Goal: Information Seeking & Learning: Learn about a topic

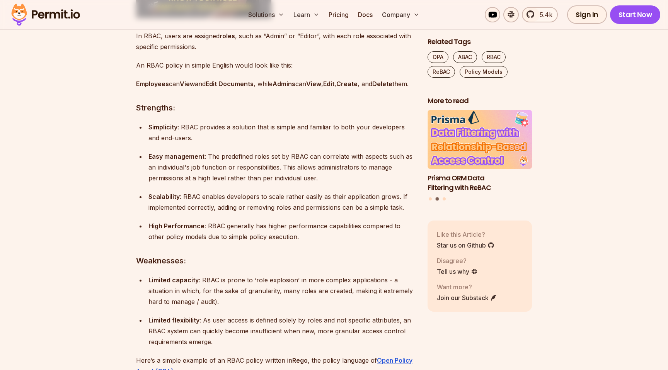
scroll to position [967, 0]
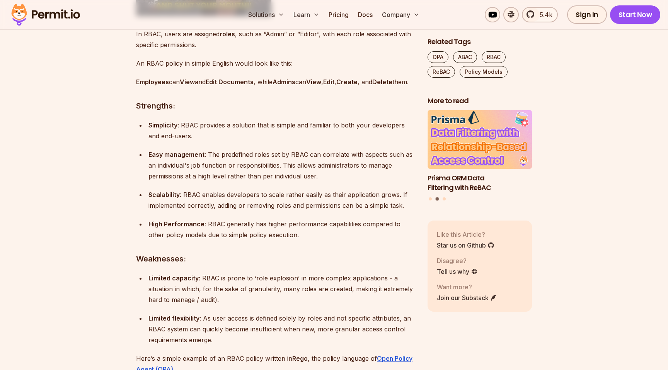
click at [270, 141] on p "Simplicity : RBAC provides a solution that is simple and familiar to both your …" at bounding box center [281, 131] width 267 height 22
click at [269, 141] on p "Simplicity : RBAC provides a solution that is simple and familiar to both your …" at bounding box center [281, 131] width 267 height 22
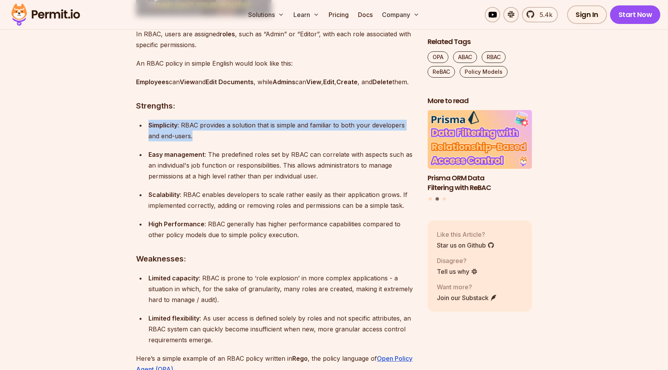
click at [269, 141] on p "Simplicity : RBAC provides a solution that is simple and familiar to both your …" at bounding box center [281, 131] width 267 height 22
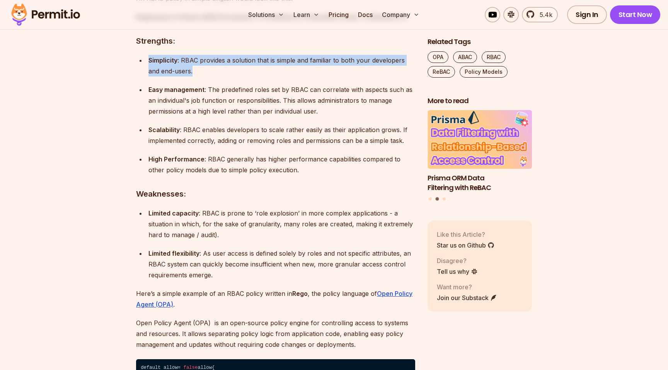
scroll to position [1035, 0]
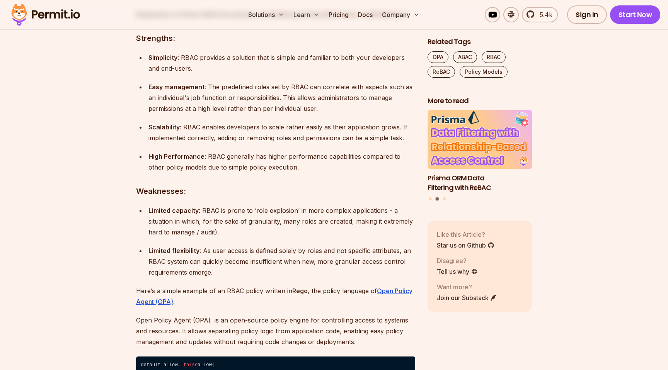
click at [312, 97] on p "Easy management : The predefined roles set by RBAC can correlate with aspects s…" at bounding box center [281, 98] width 267 height 32
click at [334, 97] on p "Easy management : The predefined roles set by RBAC can correlate with aspects s…" at bounding box center [281, 98] width 267 height 32
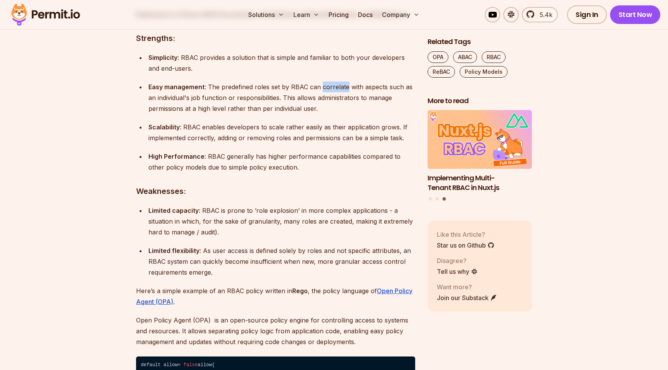
click at [334, 97] on p "Easy management : The predefined roles set by RBAC can correlate with aspects s…" at bounding box center [281, 98] width 267 height 32
click at [198, 108] on p "Easy management : The predefined roles set by RBAC can correlate with aspects s…" at bounding box center [281, 98] width 267 height 32
click at [284, 111] on p "Easy management : The predefined roles set by RBAC can correlate with aspects s…" at bounding box center [281, 98] width 267 height 32
click at [281, 110] on p "Easy management : The predefined roles set by RBAC can correlate with aspects s…" at bounding box center [281, 98] width 267 height 32
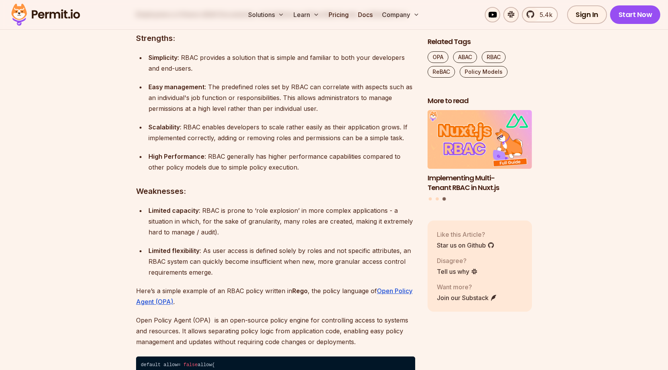
click at [342, 125] on ul "Simplicity : RBAC provides a solution that is simple and familiar to both your …" at bounding box center [275, 112] width 279 height 121
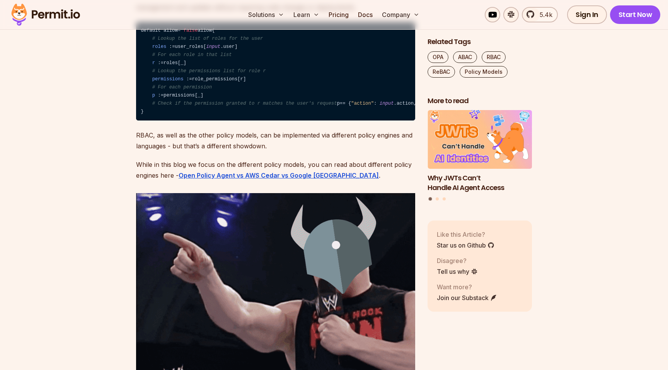
scroll to position [1375, 0]
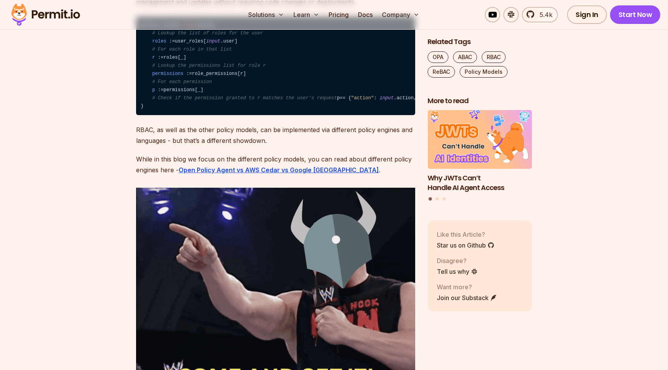
click at [318, 116] on code "default allow = false allow { # Lookup the list of roles for the user roles : =…" at bounding box center [275, 66] width 279 height 99
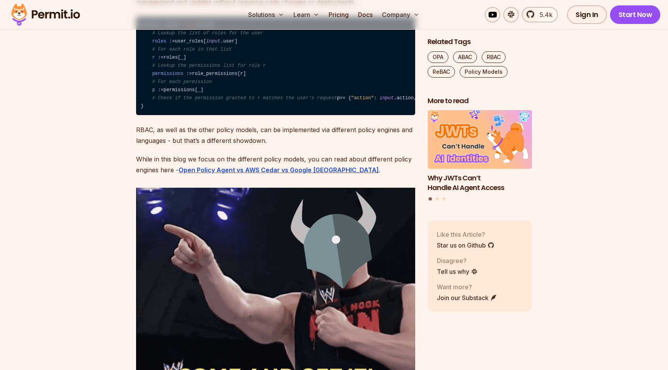
click at [318, 116] on code "default allow = false allow { # Lookup the list of roles for the user roles : =…" at bounding box center [275, 66] width 279 height 99
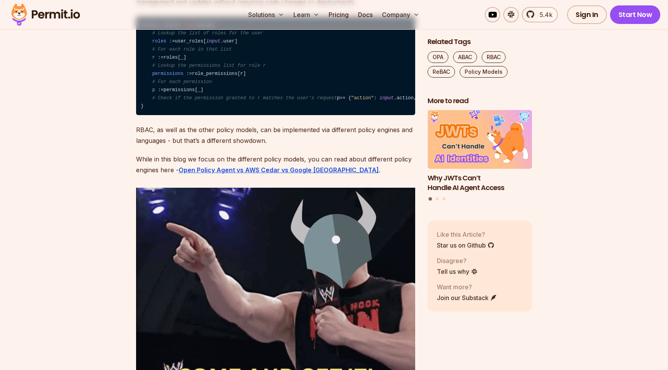
click at [329, 116] on code "default allow = false allow { # Lookup the list of roles for the user roles : =…" at bounding box center [275, 66] width 279 height 99
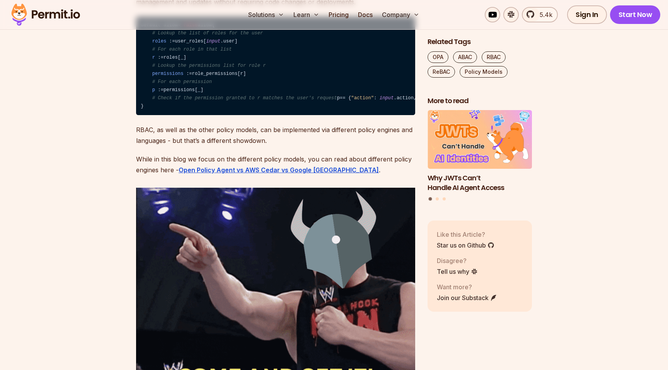
click at [329, 116] on code "default allow = false allow { # Lookup the list of roles for the user roles : =…" at bounding box center [275, 66] width 279 height 99
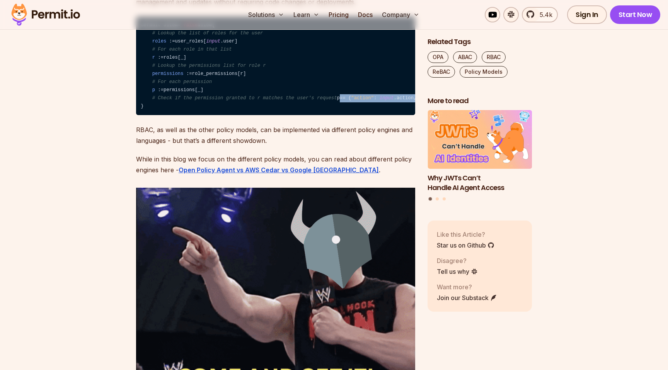
click at [329, 116] on code "default allow = false allow { # Lookup the list of roles for the user roles : =…" at bounding box center [275, 66] width 279 height 99
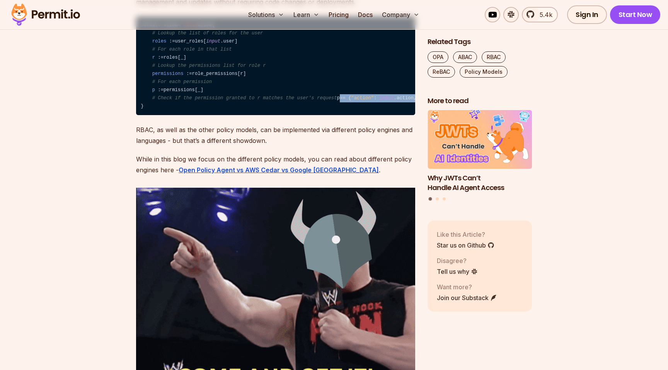
click at [349, 116] on code "default allow = false allow { # Lookup the list of roles for the user roles : =…" at bounding box center [275, 66] width 279 height 99
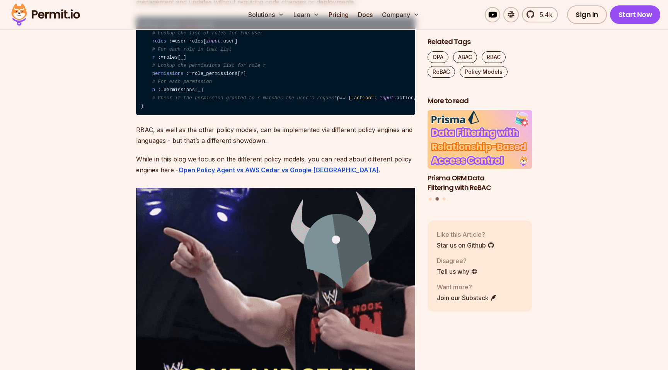
click at [358, 114] on code "default allow = false allow { # Lookup the list of roles for the user roles : =…" at bounding box center [275, 66] width 279 height 99
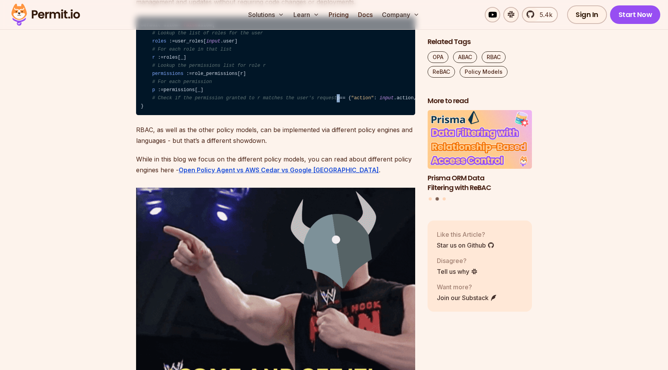
click at [358, 114] on code "default allow = false allow { # Lookup the list of roles for the user roles : =…" at bounding box center [275, 66] width 279 height 99
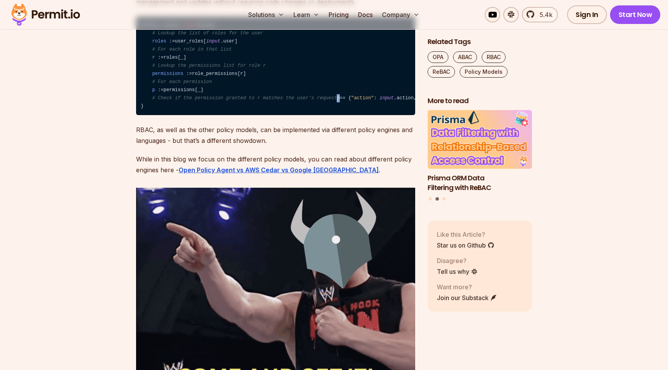
click at [359, 114] on code "default allow = false allow { # Lookup the list of roles for the user roles : =…" at bounding box center [275, 66] width 279 height 99
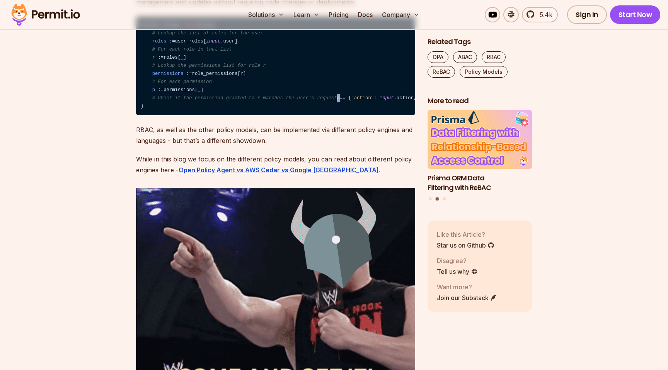
click at [359, 114] on code "default allow = false allow { # Lookup the list of roles for the user roles : =…" at bounding box center [275, 66] width 279 height 99
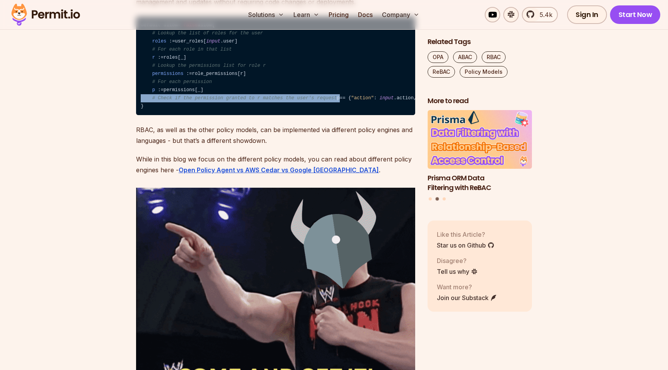
click at [359, 114] on code "default allow = false allow { # Lookup the list of roles for the user roles : =…" at bounding box center [275, 66] width 279 height 99
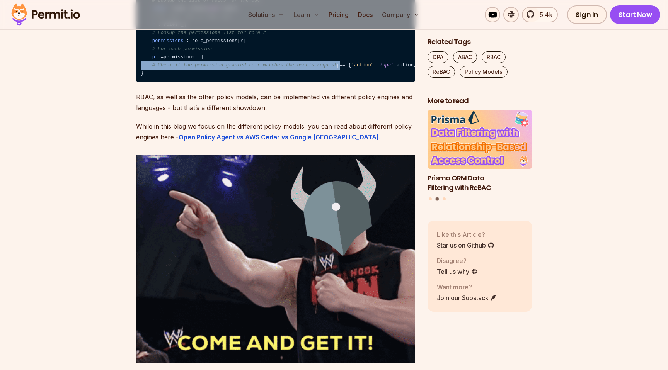
scroll to position [1409, 0]
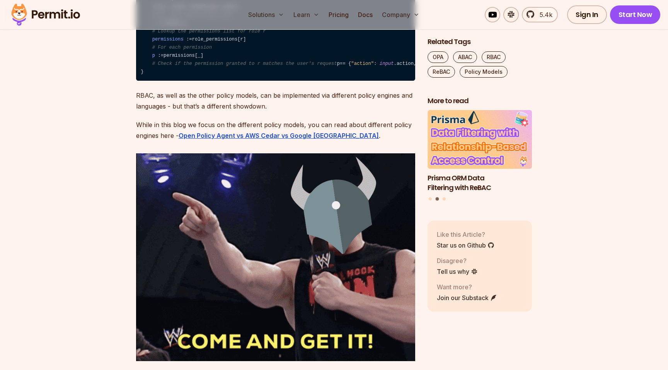
click at [327, 81] on code "default allow = false allow { # Lookup the list of roles for the user roles : =…" at bounding box center [275, 31] width 279 height 99
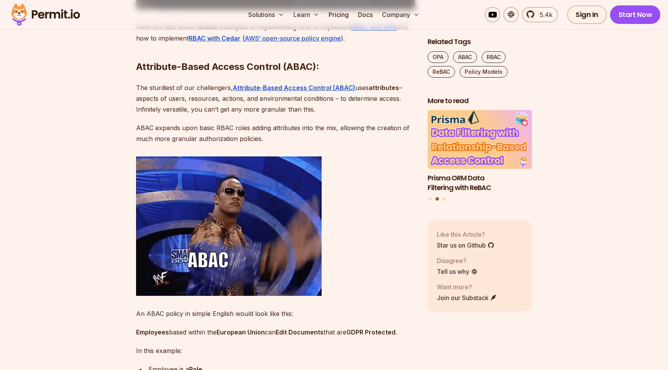
scroll to position [1761, 0]
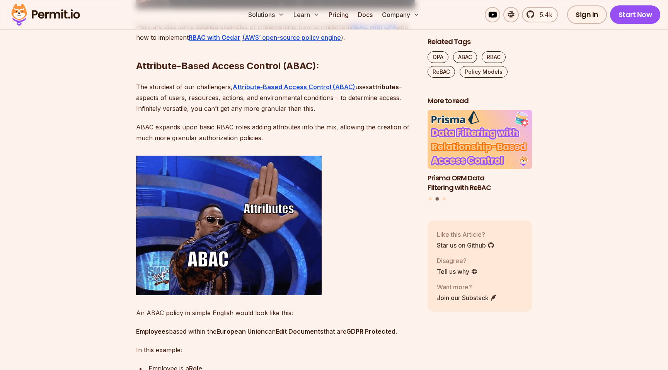
click at [182, 114] on p "The sturdiest of our challengers, Attribute-Based Access Control (ABAC) uses at…" at bounding box center [275, 98] width 279 height 32
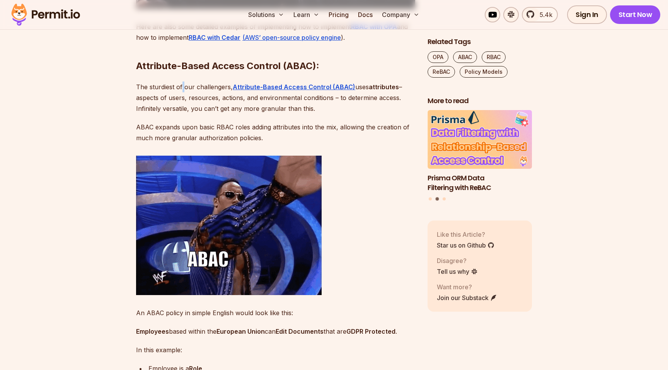
click at [182, 114] on p "The sturdiest of our challengers, Attribute-Based Access Control (ABAC) uses at…" at bounding box center [275, 98] width 279 height 32
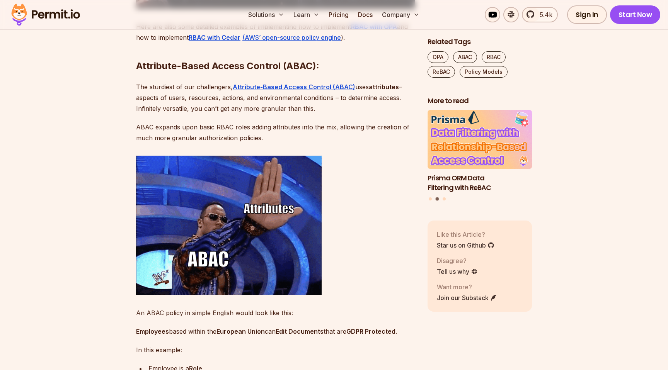
click at [359, 114] on p "The sturdiest of our challengers, Attribute-Based Access Control (ABAC) uses at…" at bounding box center [275, 98] width 279 height 32
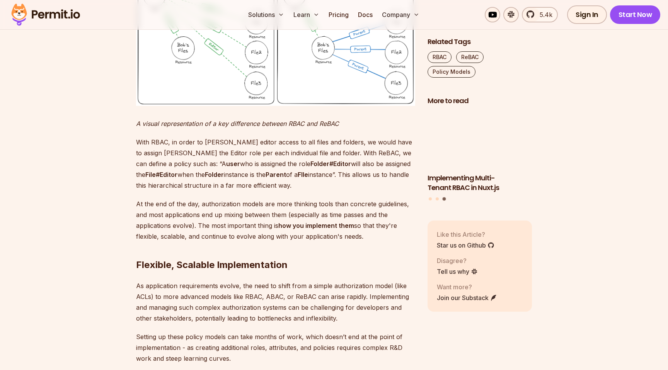
scroll to position [2480, 0]
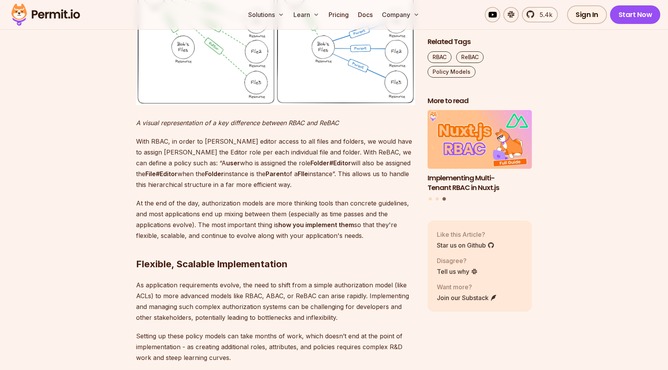
click at [320, 127] on em "A visual representation of a key difference between RBAC and ReBAC" at bounding box center [237, 123] width 203 height 8
click at [346, 128] on p "A visual representation of a key difference between RBAC and ReBAC" at bounding box center [275, 122] width 279 height 11
click at [347, 128] on p "A visual representation of a key difference between RBAC and ReBAC" at bounding box center [275, 122] width 279 height 11
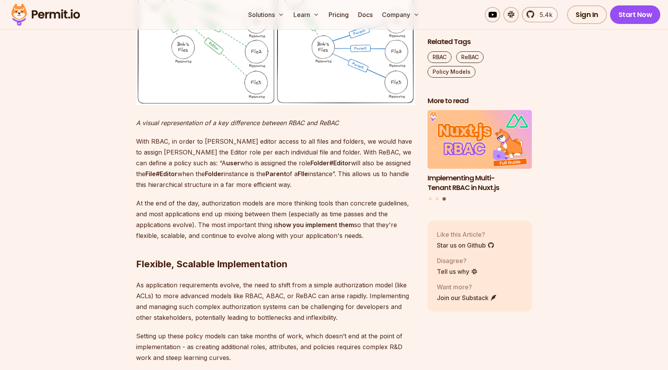
click at [373, 128] on p "A visual representation of a key difference between RBAC and ReBAC" at bounding box center [275, 122] width 279 height 11
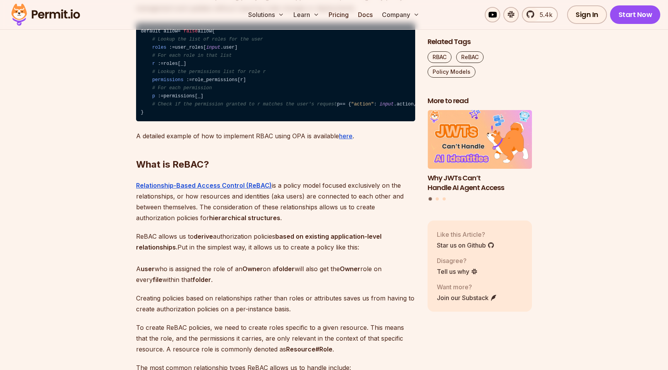
scroll to position [953, 0]
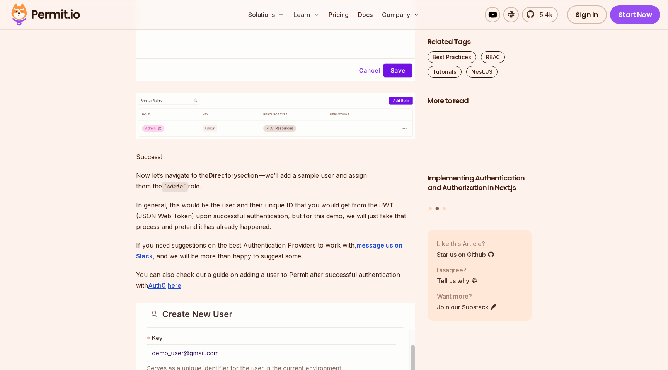
scroll to position [3077, 0]
